Goal: Task Accomplishment & Management: Manage account settings

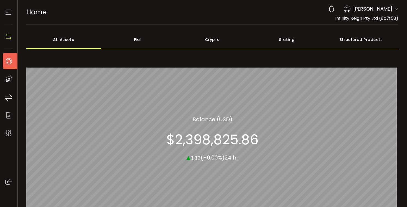
click at [35, 15] on span "Home" at bounding box center [36, 12] width 20 height 10
click at [10, 13] on icon at bounding box center [8, 12] width 8 height 8
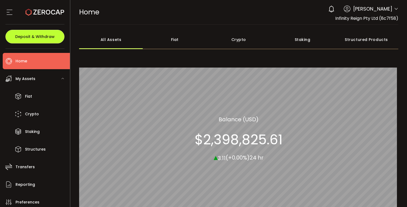
click at [27, 39] on button "Deposit & Withdraw" at bounding box center [34, 37] width 59 height 14
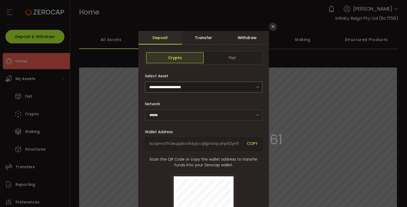
type input "*******"
click at [269, 29] on button "Close" at bounding box center [273, 27] width 8 height 8
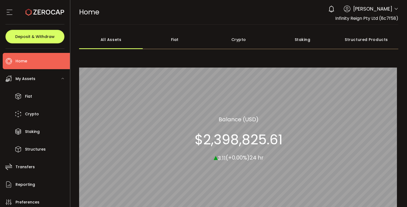
click at [327, 8] on icon at bounding box center [331, 9] width 8 height 8
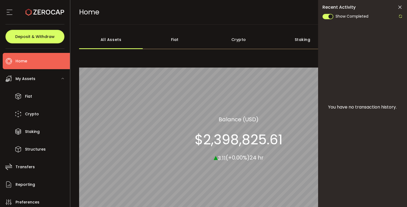
click at [291, 11] on div "HOME Buy Power $0.00 USD Home Home Verify Your Identity 0 [PERSON_NAME] Account…" at bounding box center [238, 12] width 319 height 24
click at [399, 9] on icon at bounding box center [399, 7] width 5 height 5
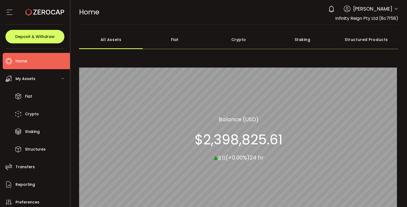
click at [344, 9] on icon at bounding box center [346, 8] width 7 height 7
click at [343, 10] on icon at bounding box center [346, 8] width 7 height 7
click at [347, 17] on span "Infinity Reign Pty Ltd (8c7f58)" at bounding box center [366, 18] width 63 height 6
click at [394, 8] on icon at bounding box center [396, 9] width 4 height 4
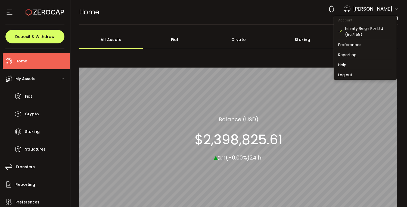
click at [394, 8] on icon at bounding box center [396, 9] width 4 height 4
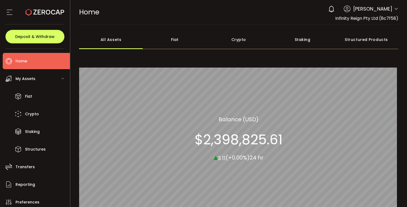
click at [43, 12] on use at bounding box center [45, 12] width 39 height 7
click at [7, 12] on icon at bounding box center [9, 12] width 8 height 8
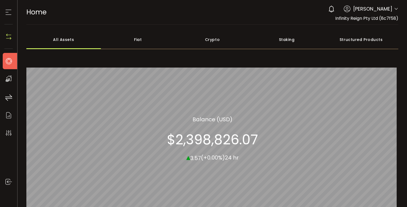
click at [394, 8] on icon at bounding box center [396, 9] width 4 height 4
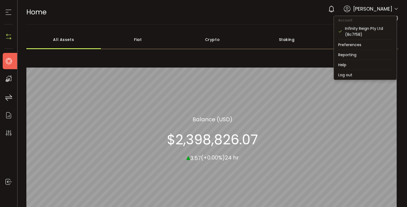
click at [394, 8] on icon at bounding box center [396, 9] width 4 height 4
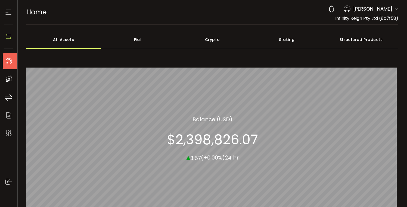
click at [7, 16] on div at bounding box center [8, 12] width 8 height 24
